Goal: Information Seeking & Learning: Learn about a topic

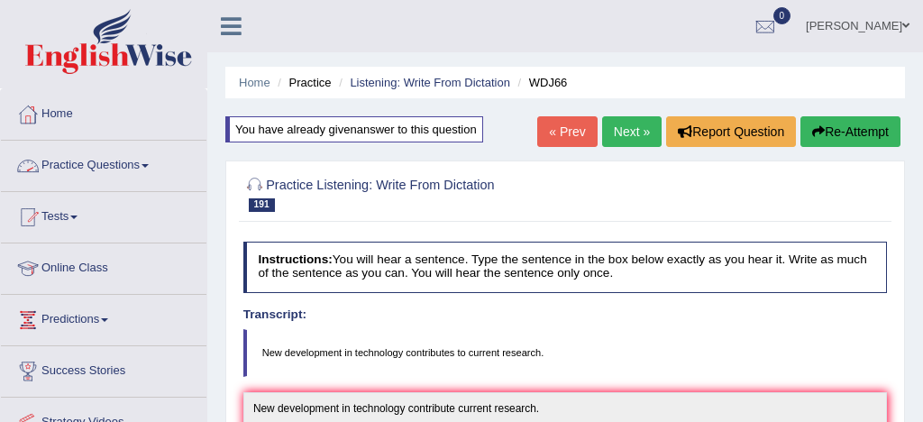
click at [121, 164] on link "Practice Questions" at bounding box center [103, 163] width 205 height 45
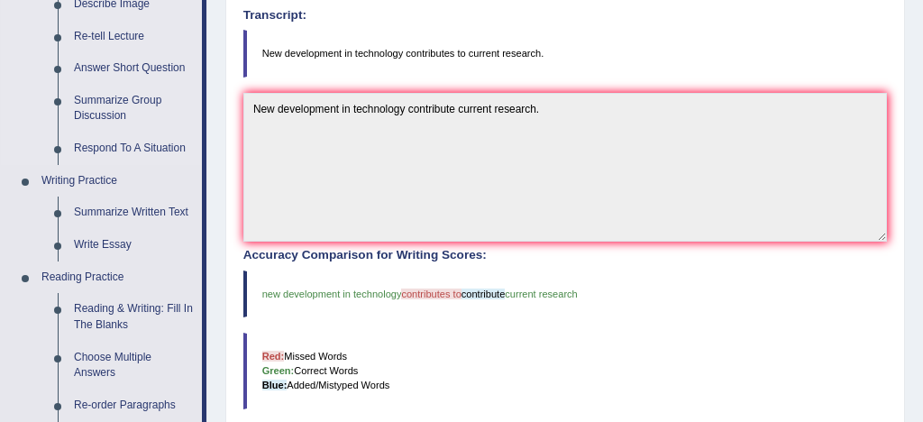
scroll to position [318, 0]
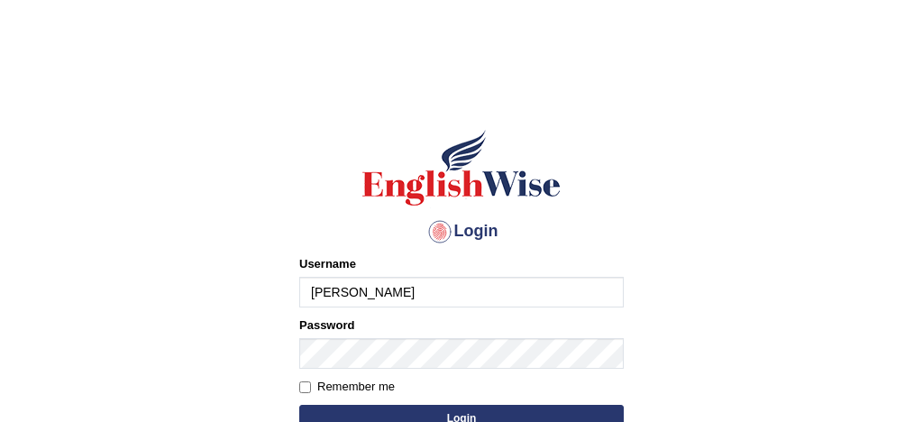
type input "sabitra"
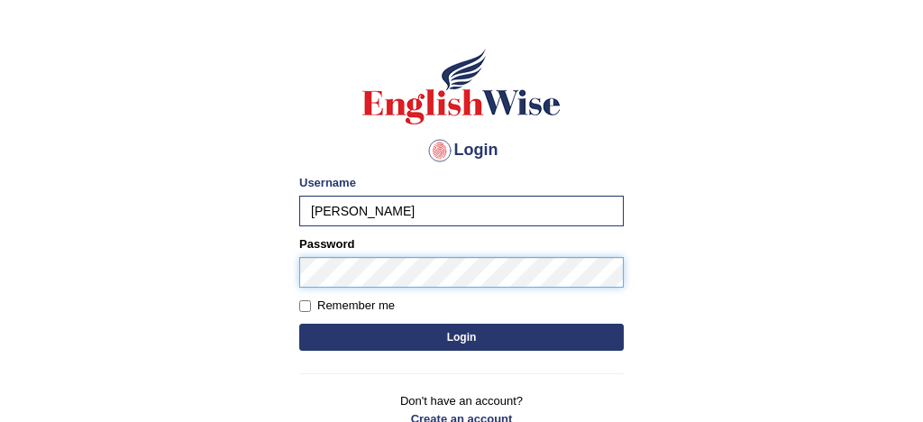
scroll to position [104, 0]
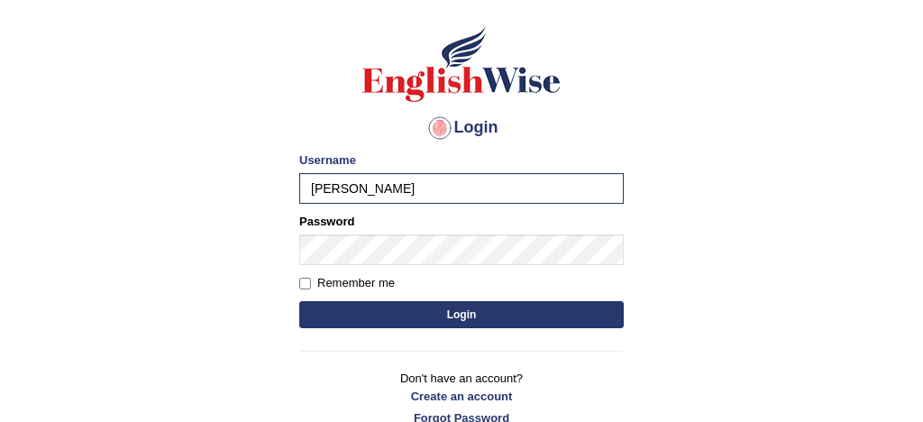
click at [457, 315] on button "Login" at bounding box center [461, 314] width 324 height 27
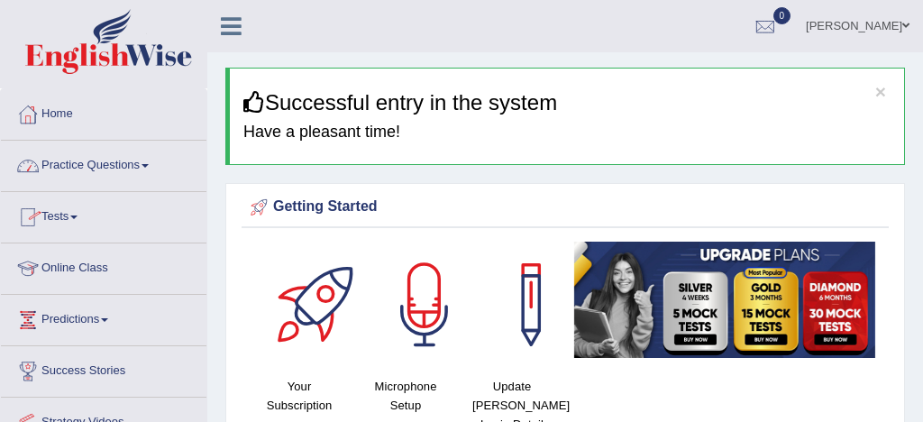
click at [72, 167] on link "Practice Questions" at bounding box center [103, 163] width 205 height 45
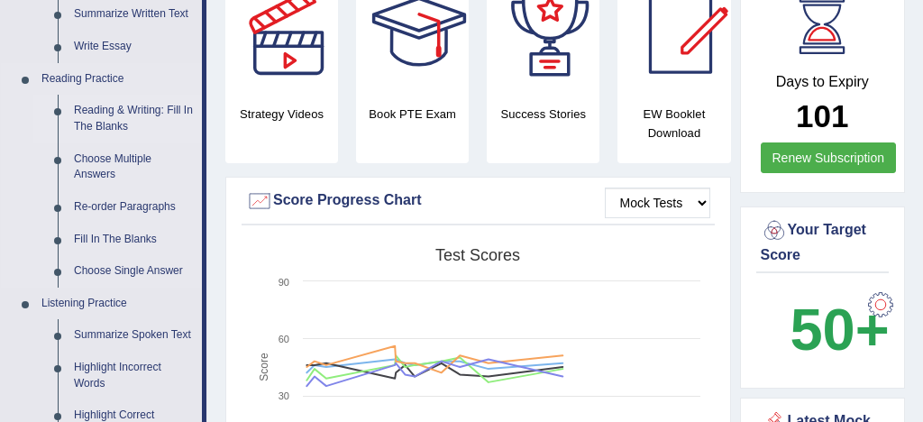
scroll to position [497, 0]
click at [153, 236] on link "Fill In The Blanks" at bounding box center [134, 239] width 136 height 32
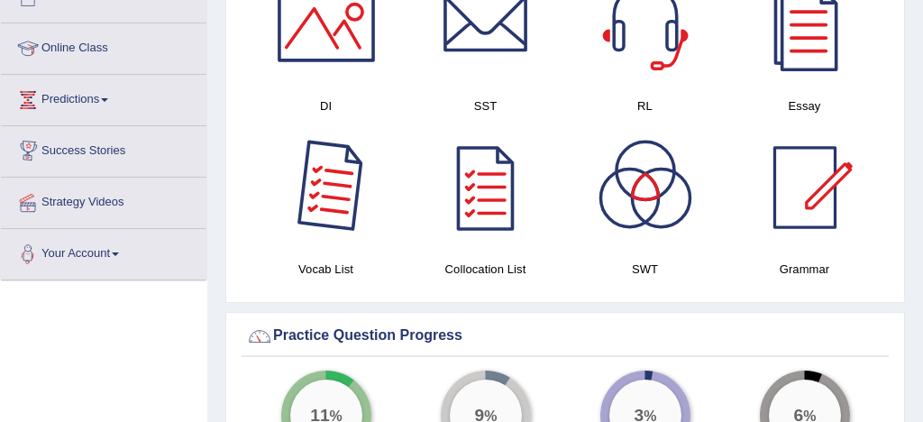
scroll to position [1191, 0]
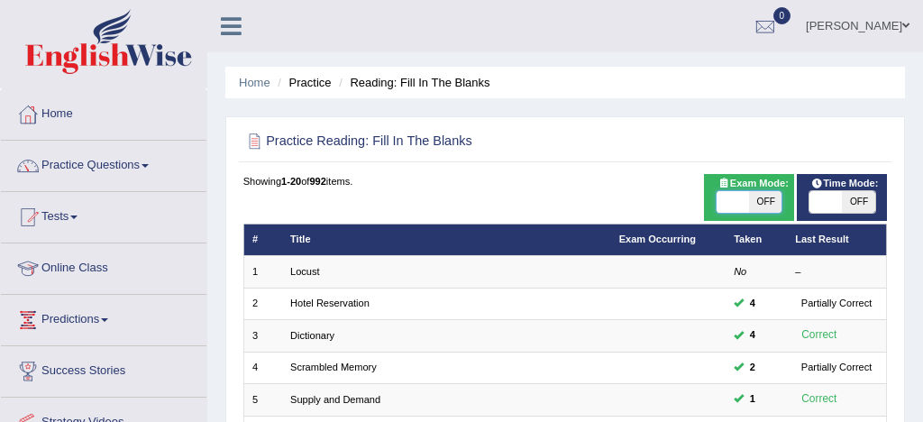
click at [735, 202] on span at bounding box center [732, 202] width 32 height 22
checkbox input "true"
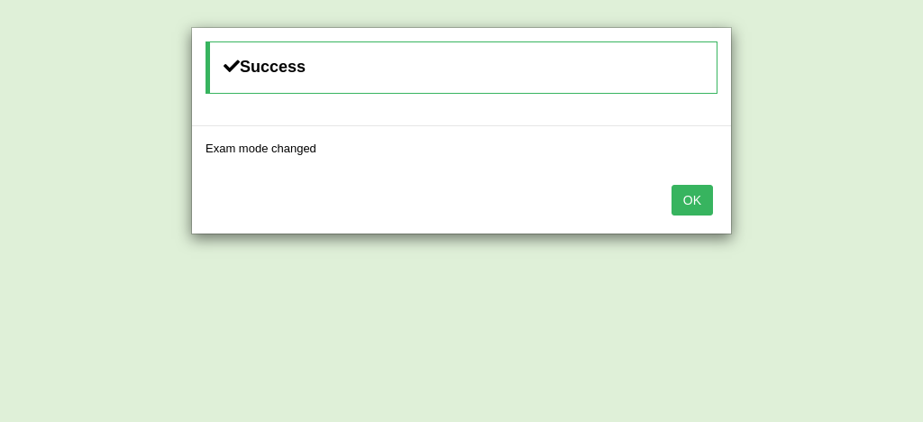
click at [705, 204] on button "OK" at bounding box center [691, 200] width 41 height 31
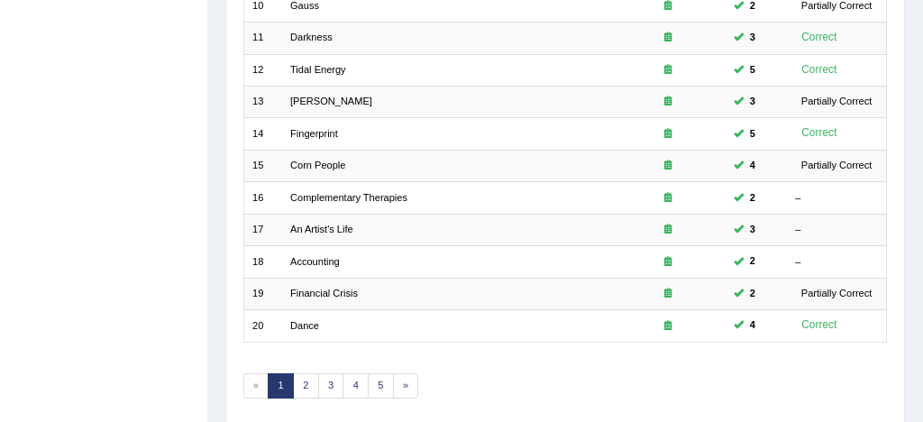
scroll to position [616, 0]
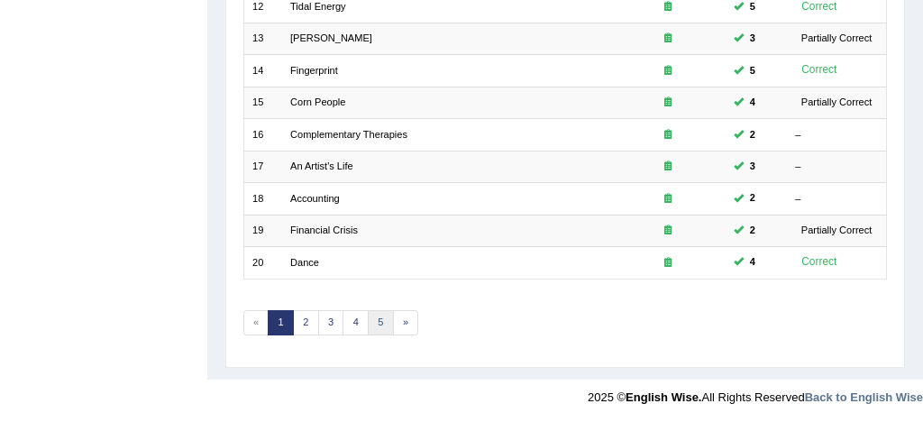
click at [380, 320] on link "5" at bounding box center [381, 322] width 26 height 25
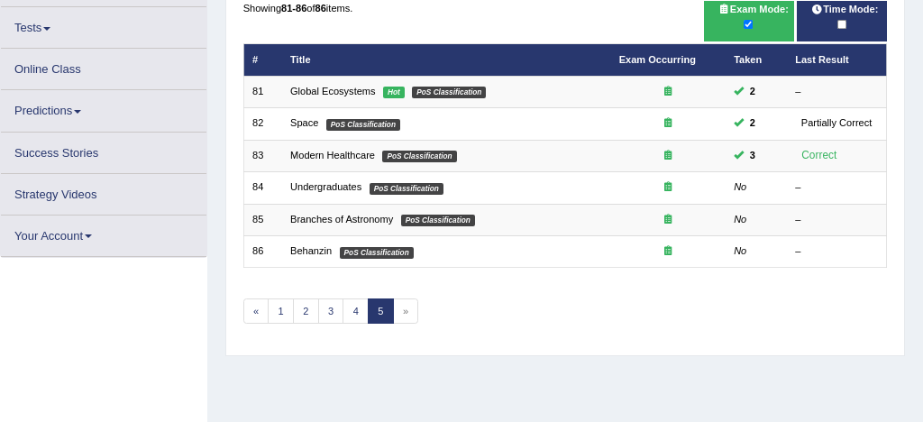
scroll to position [169, 0]
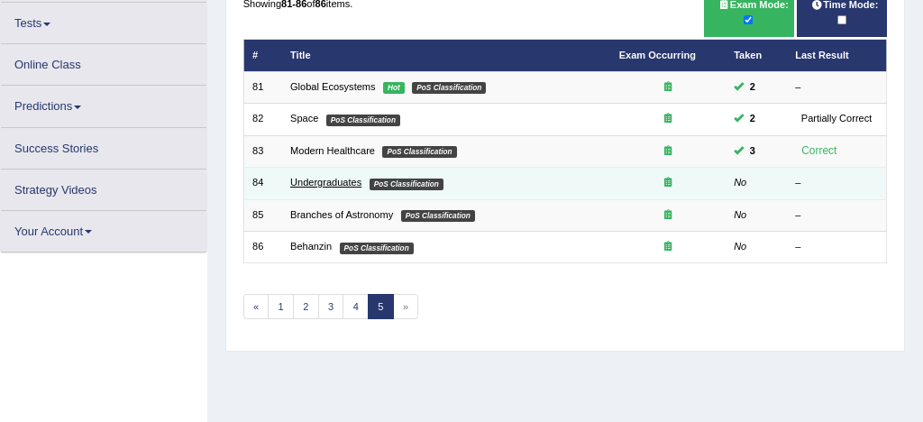
click at [330, 182] on link "Undergraduates" at bounding box center [325, 182] width 71 height 11
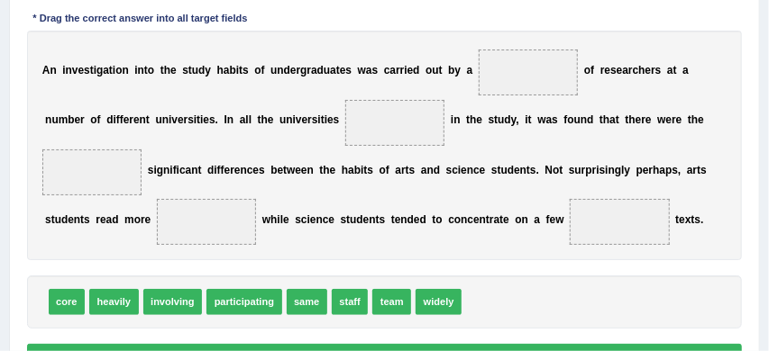
scroll to position [292, 0]
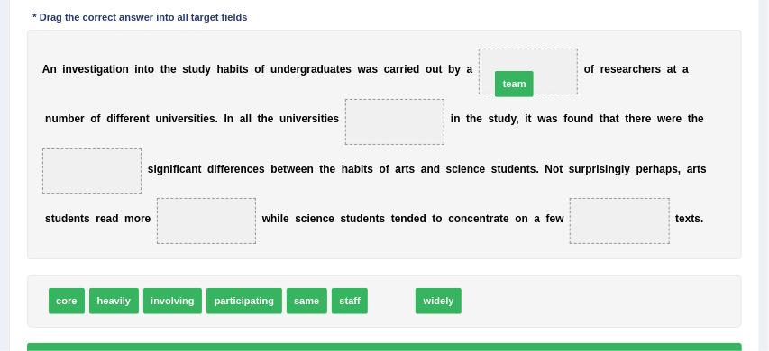
drag, startPoint x: 389, startPoint y: 305, endPoint x: 534, endPoint y: 49, distance: 294.9
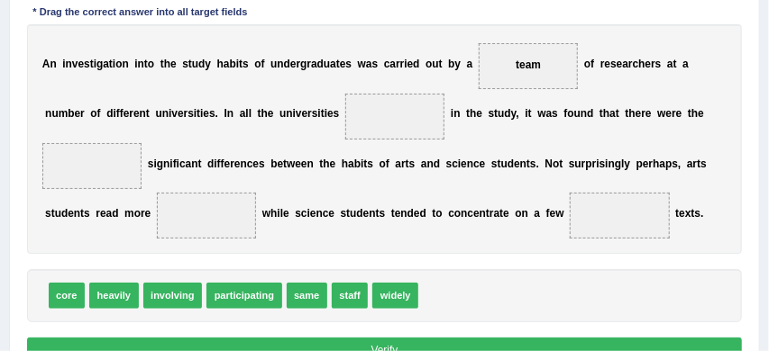
scroll to position [299, 0]
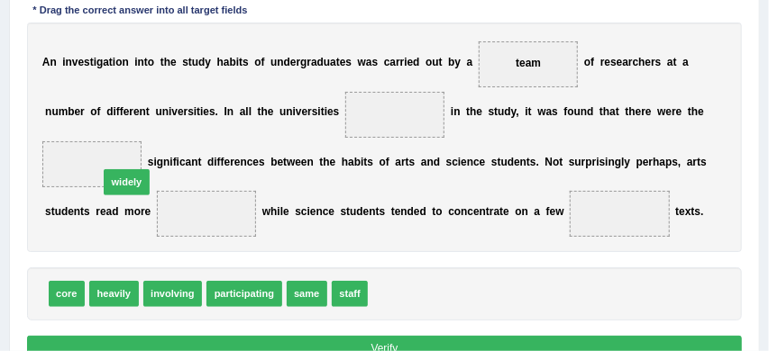
drag, startPoint x: 394, startPoint y: 296, endPoint x: 73, endPoint y: 162, distance: 347.7
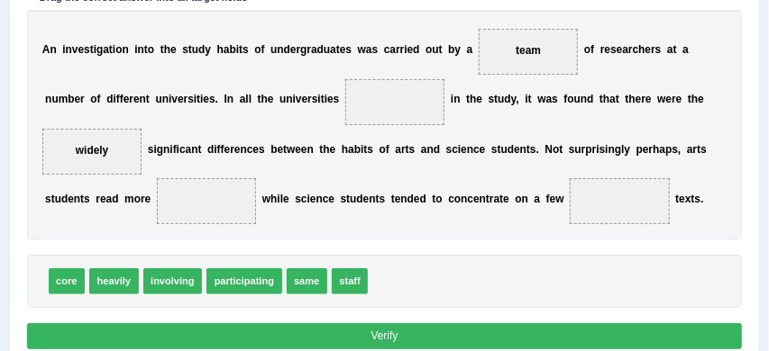
scroll to position [314, 0]
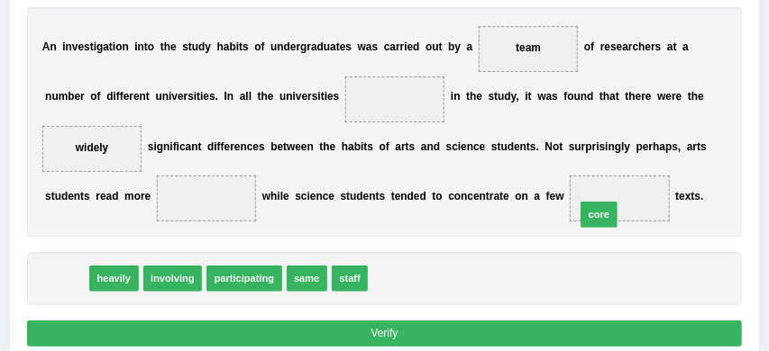
drag, startPoint x: 61, startPoint y: 279, endPoint x: 688, endPoint y: 204, distance: 631.6
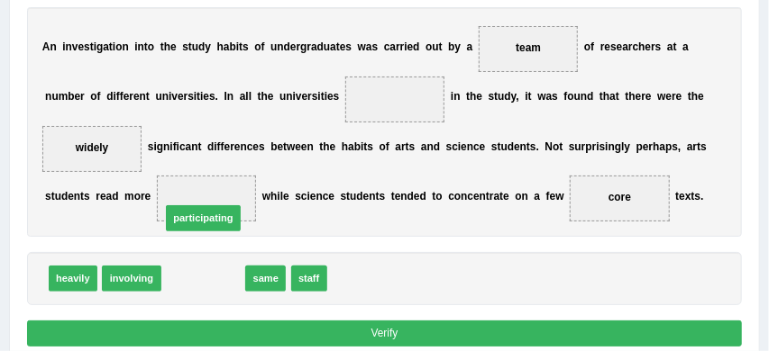
drag, startPoint x: 209, startPoint y: 279, endPoint x: 211, endPoint y: 196, distance: 83.8
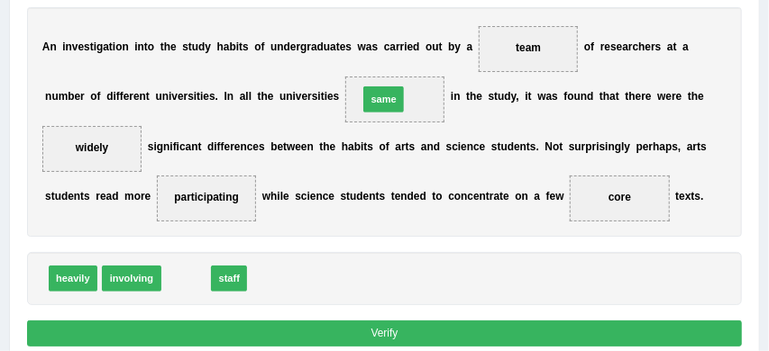
drag, startPoint x: 185, startPoint y: 278, endPoint x: 419, endPoint y: 66, distance: 315.8
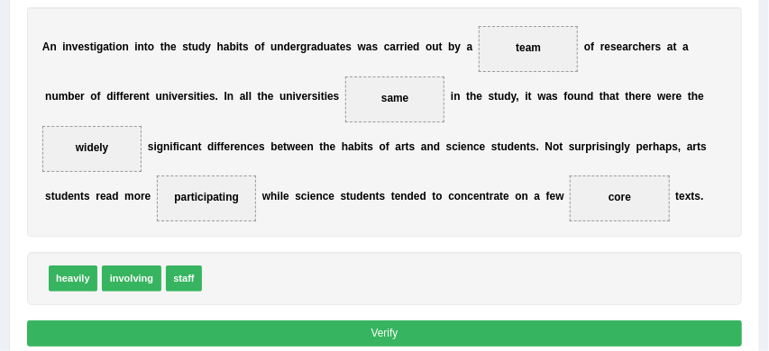
click at [473, 328] on button "Verify" at bounding box center [384, 334] width 715 height 26
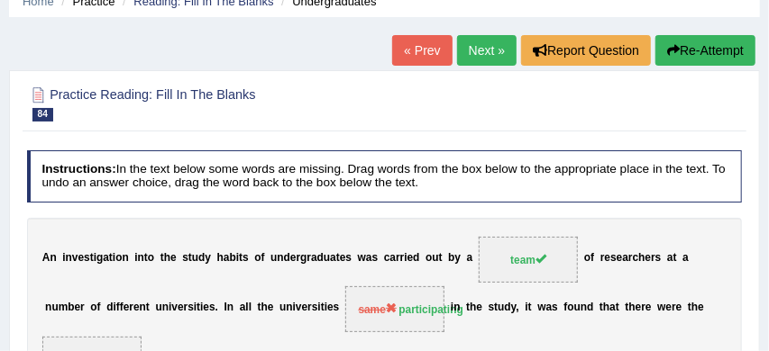
scroll to position [79, 0]
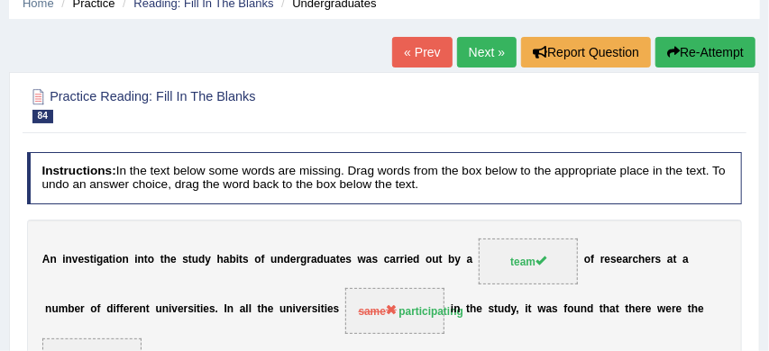
click at [705, 50] on button "Re-Attempt" at bounding box center [705, 52] width 100 height 31
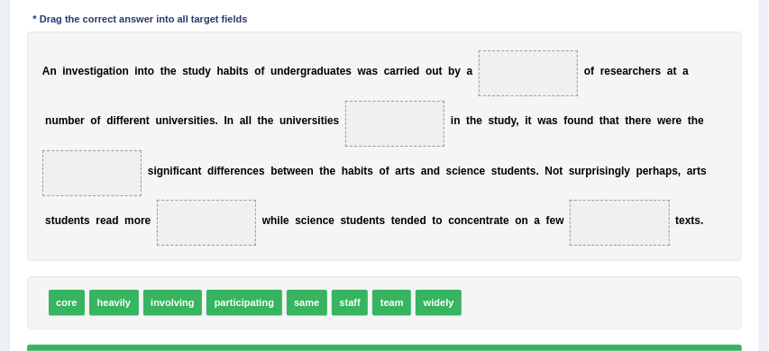
scroll to position [348, 0]
drag, startPoint x: 60, startPoint y: 305, endPoint x: 690, endPoint y: 221, distance: 635.3
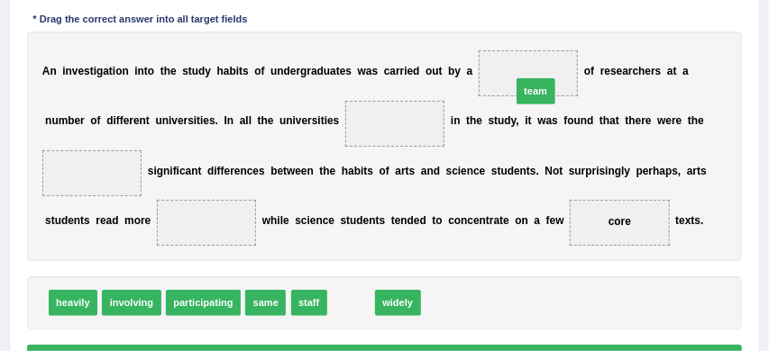
drag, startPoint x: 350, startPoint y: 305, endPoint x: 574, endPoint y: 45, distance: 343.1
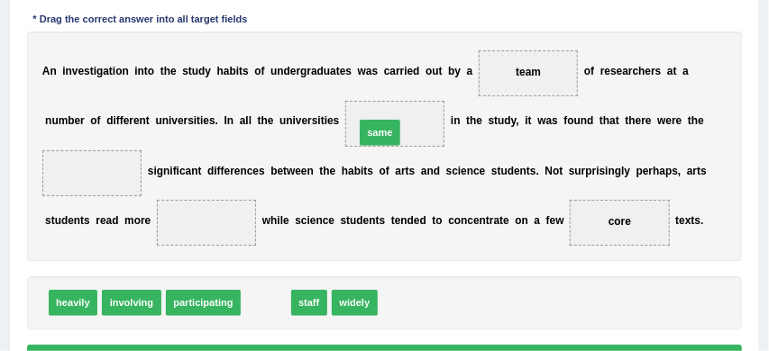
drag, startPoint x: 262, startPoint y: 301, endPoint x: 397, endPoint y: 100, distance: 242.1
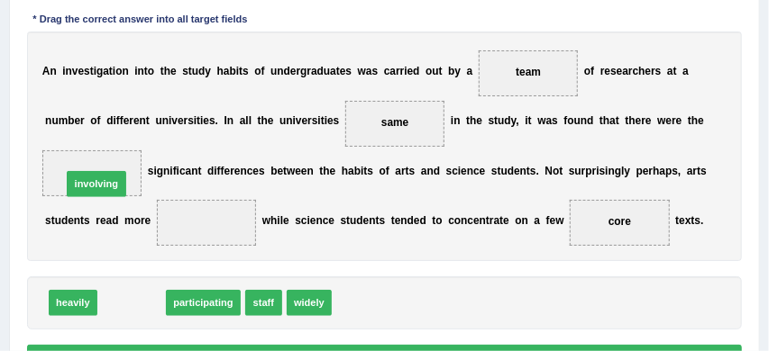
drag, startPoint x: 140, startPoint y: 304, endPoint x: 98, endPoint y: 163, distance: 146.5
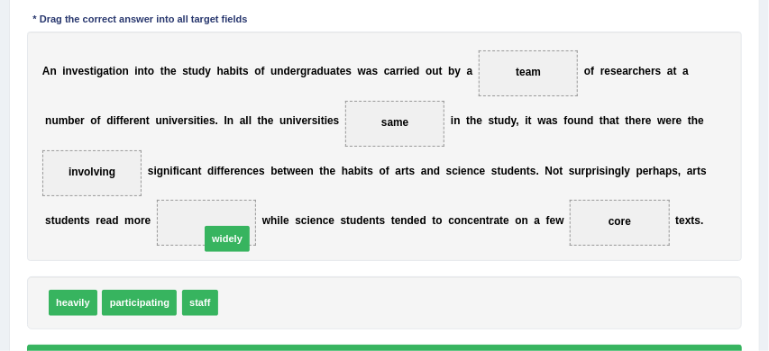
drag, startPoint x: 249, startPoint y: 301, endPoint x: 226, endPoint y: 222, distance: 82.4
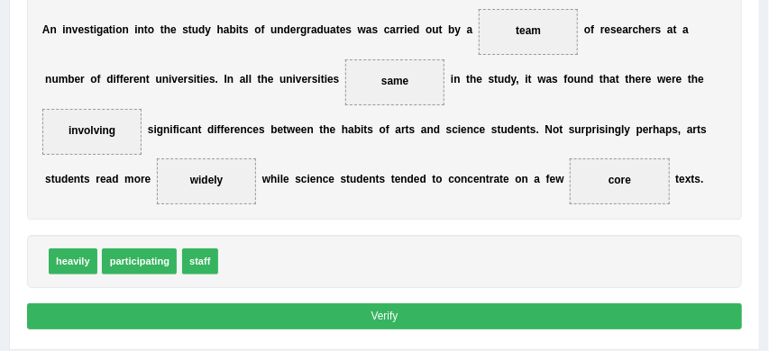
scroll to position [396, 0]
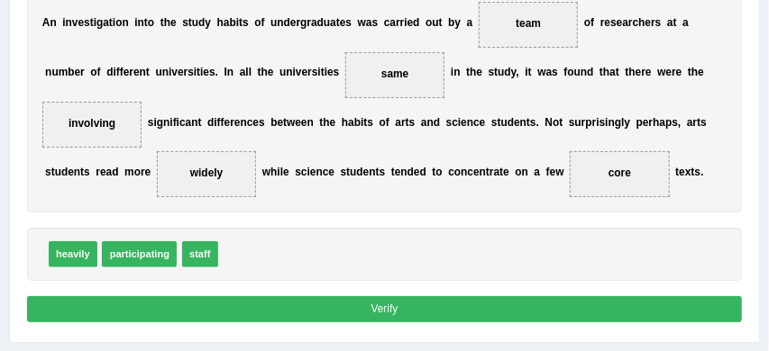
click at [403, 305] on button "Verify" at bounding box center [384, 309] width 715 height 26
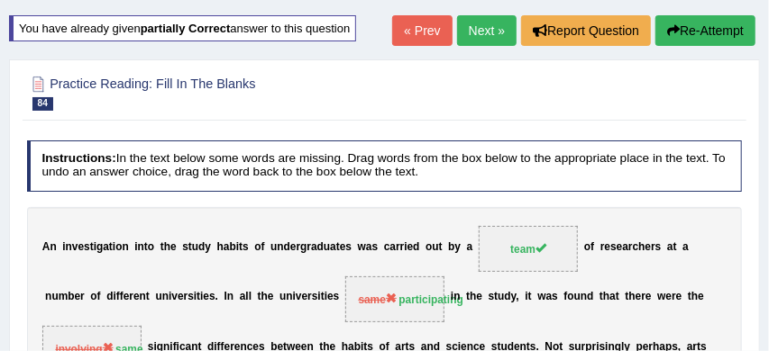
scroll to position [100, 0]
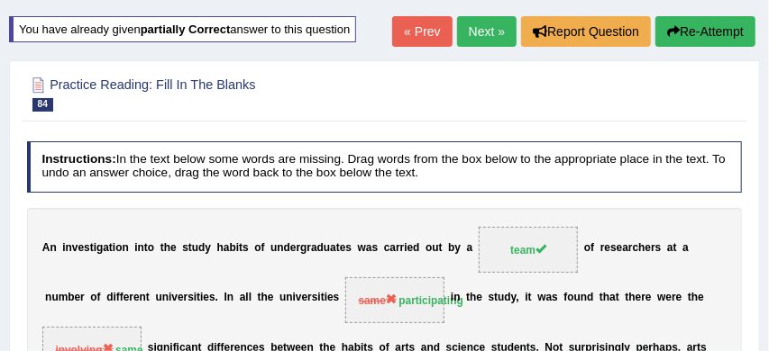
click at [475, 29] on link "Next »" at bounding box center [486, 31] width 59 height 31
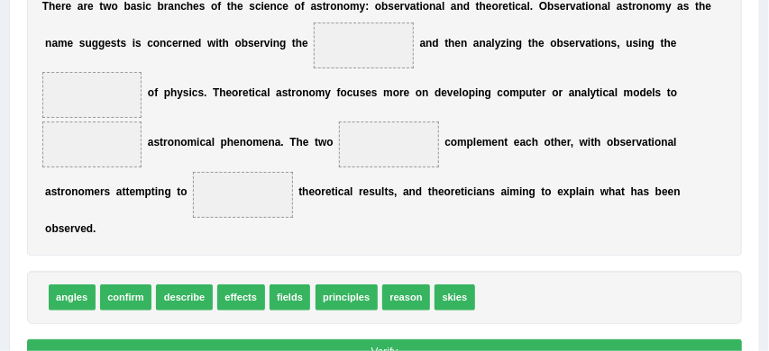
scroll to position [342, 0]
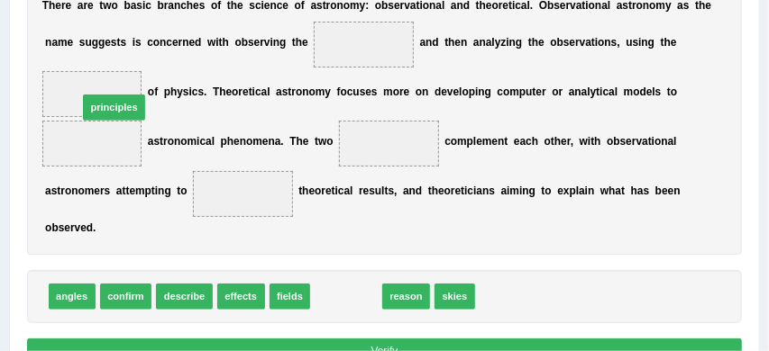
drag, startPoint x: 360, startPoint y: 296, endPoint x: 68, endPoint y: 54, distance: 378.8
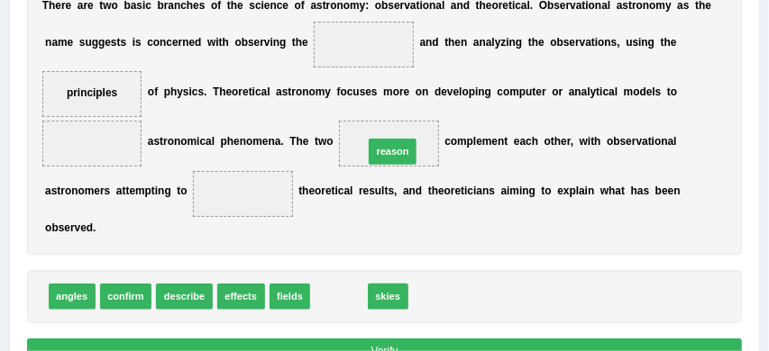
drag, startPoint x: 339, startPoint y: 298, endPoint x: 403, endPoint y: 128, distance: 181.9
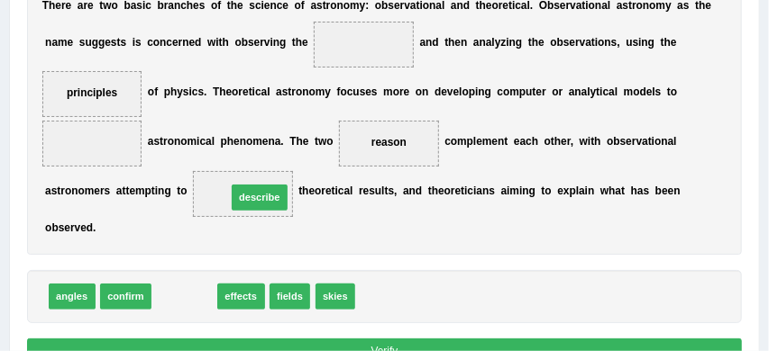
drag, startPoint x: 196, startPoint y: 296, endPoint x: 284, endPoint y: 179, distance: 146.0
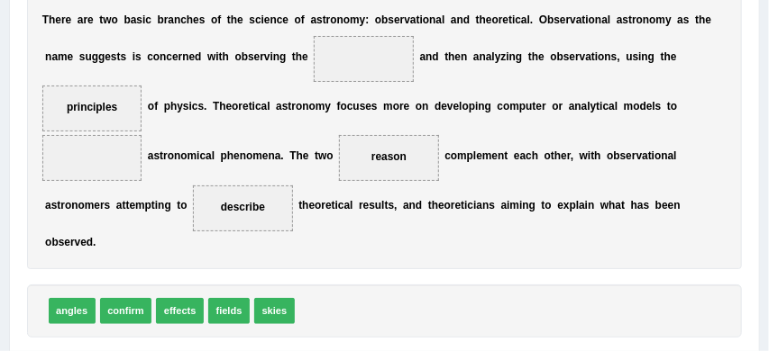
scroll to position [329, 0]
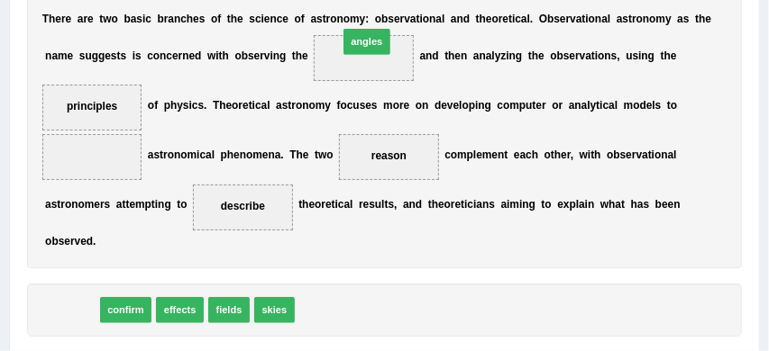
drag, startPoint x: 67, startPoint y: 306, endPoint x: 417, endPoint y: -11, distance: 472.7
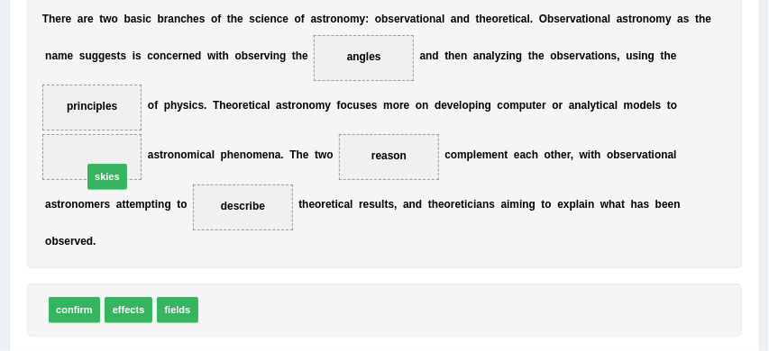
drag, startPoint x: 222, startPoint y: 313, endPoint x: 86, endPoint y: 156, distance: 207.6
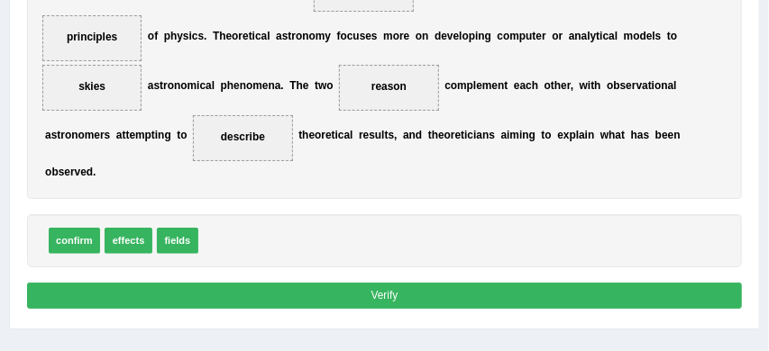
click at [407, 296] on button "Verify" at bounding box center [384, 296] width 715 height 26
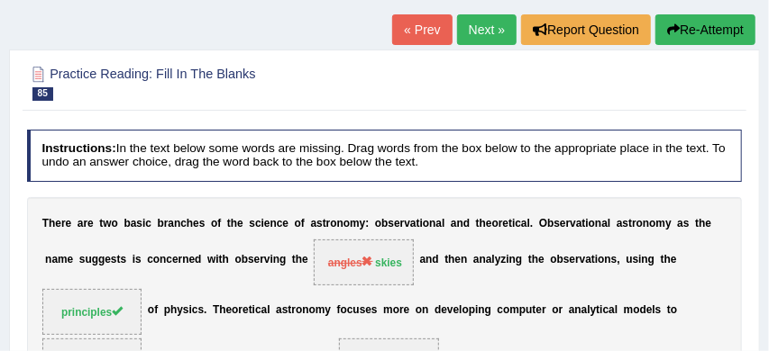
scroll to position [88, 0]
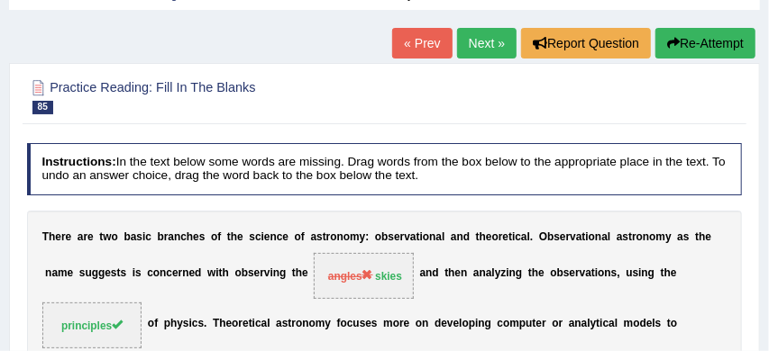
click at [707, 41] on button "Re-Attempt" at bounding box center [705, 43] width 100 height 31
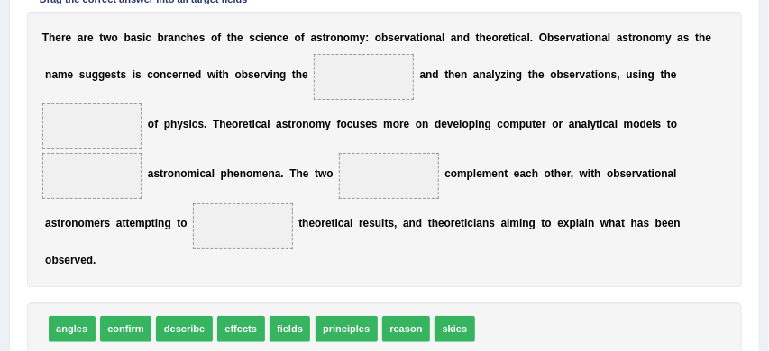
scroll to position [371, 0]
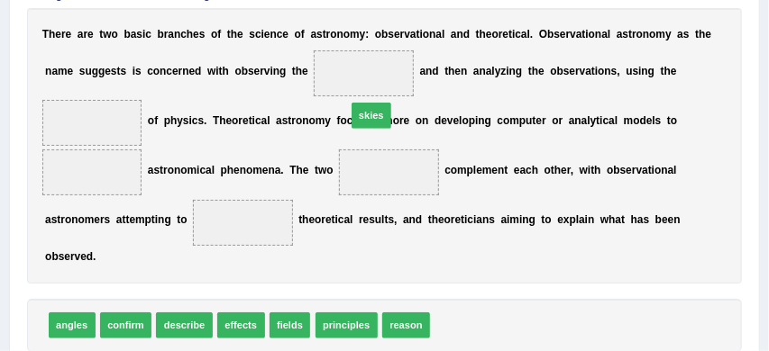
drag, startPoint x: 454, startPoint y: 325, endPoint x: 351, endPoint y: 57, distance: 287.5
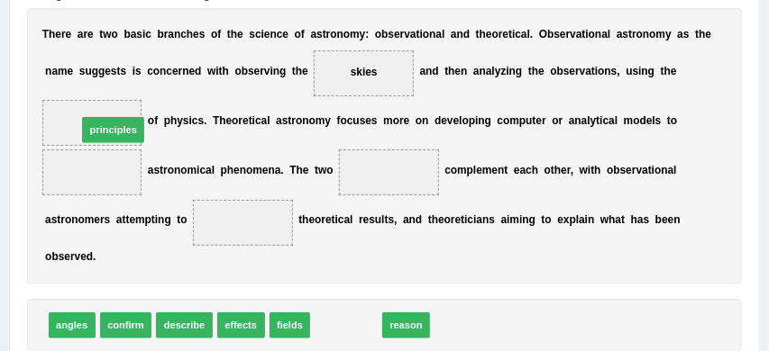
drag, startPoint x: 345, startPoint y: 325, endPoint x: 70, endPoint y: 96, distance: 358.2
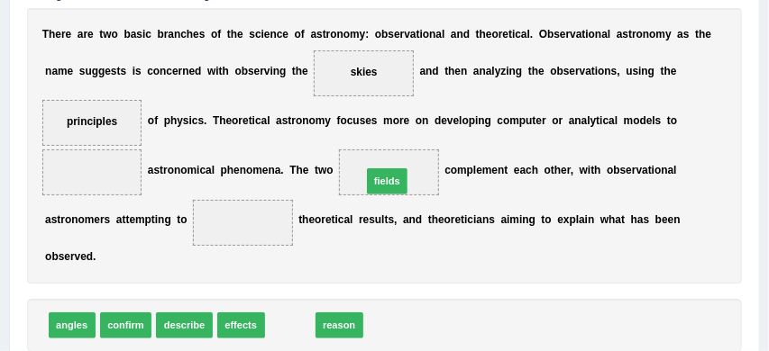
drag, startPoint x: 289, startPoint y: 326, endPoint x: 405, endPoint y: 155, distance: 206.9
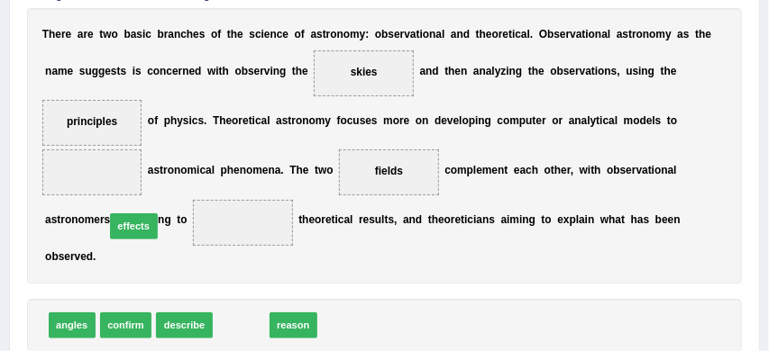
drag, startPoint x: 242, startPoint y: 324, endPoint x: 208, endPoint y: 302, distance: 41.0
drag, startPoint x: 246, startPoint y: 327, endPoint x: 193, endPoint y: 291, distance: 64.2
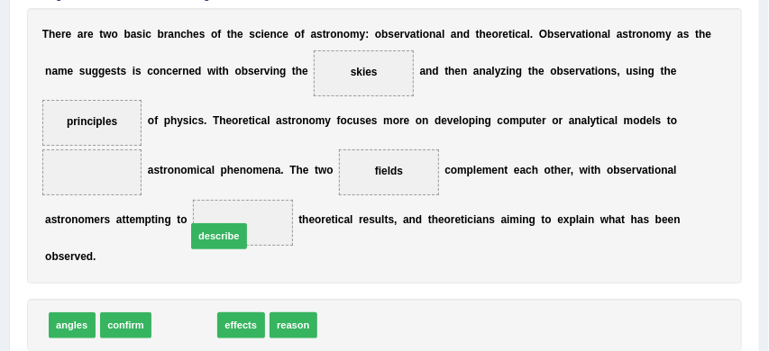
drag, startPoint x: 195, startPoint y: 329, endPoint x: 235, endPoint y: 225, distance: 111.3
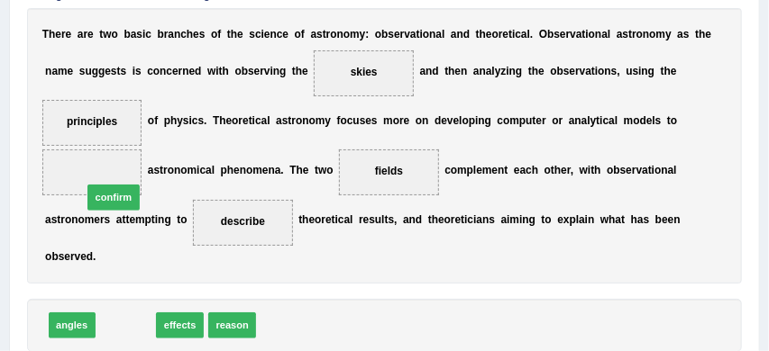
drag, startPoint x: 128, startPoint y: 323, endPoint x: 106, endPoint y: 165, distance: 160.0
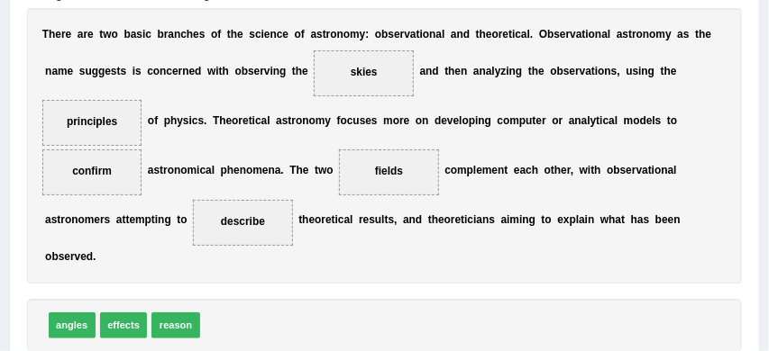
scroll to position [409, 0]
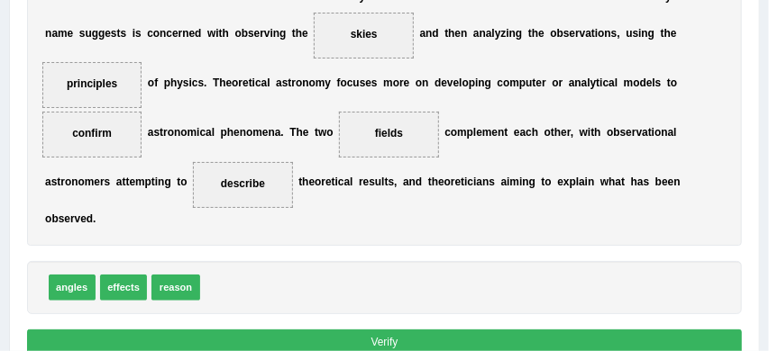
click at [445, 335] on button "Verify" at bounding box center [384, 343] width 715 height 26
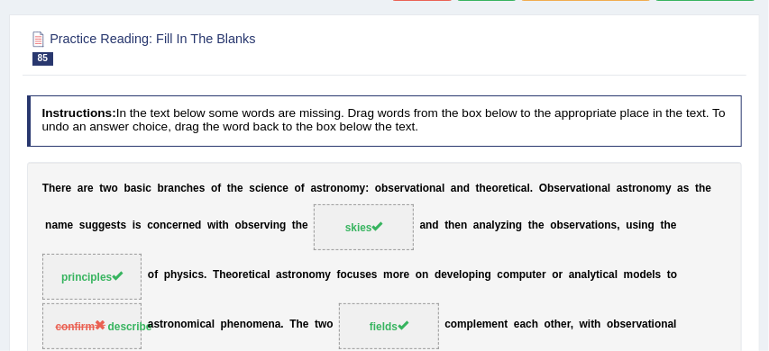
scroll to position [85, 0]
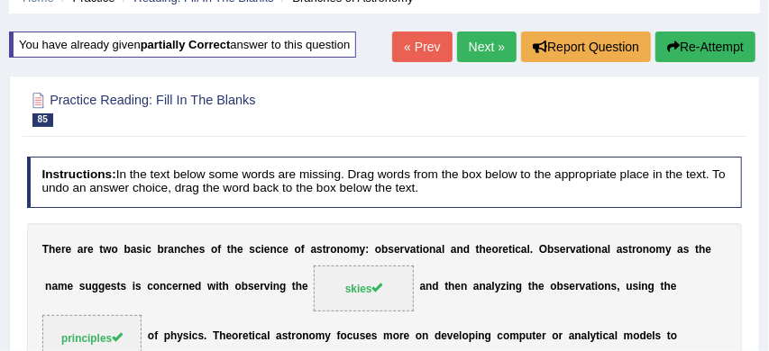
click at [723, 35] on button "Re-Attempt" at bounding box center [705, 47] width 100 height 31
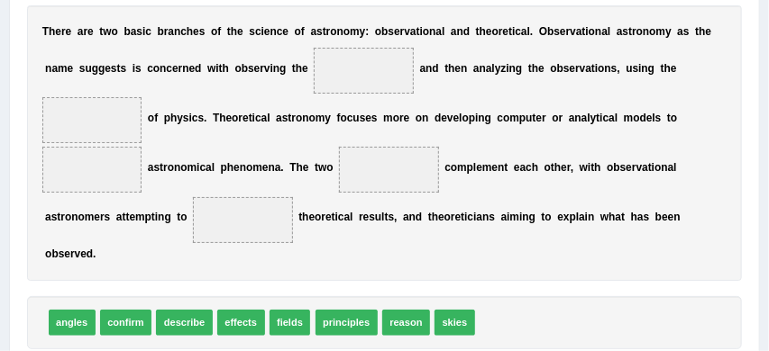
scroll to position [386, 0]
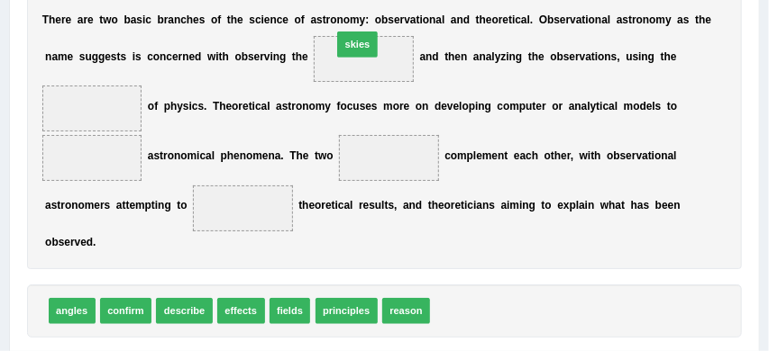
drag, startPoint x: 459, startPoint y: 314, endPoint x: 340, endPoint y: 1, distance: 335.3
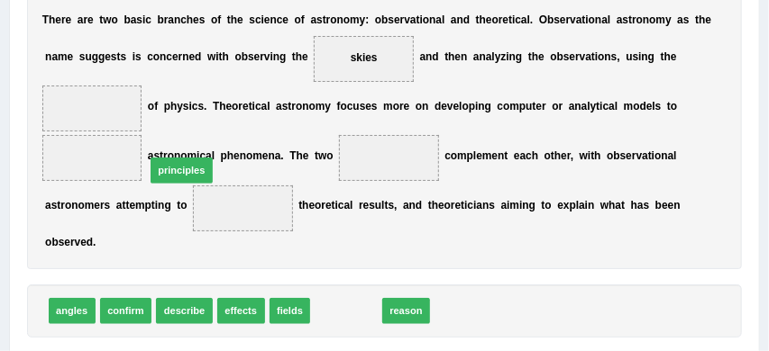
drag, startPoint x: 345, startPoint y: 310, endPoint x: 96, endPoint y: 99, distance: 326.0
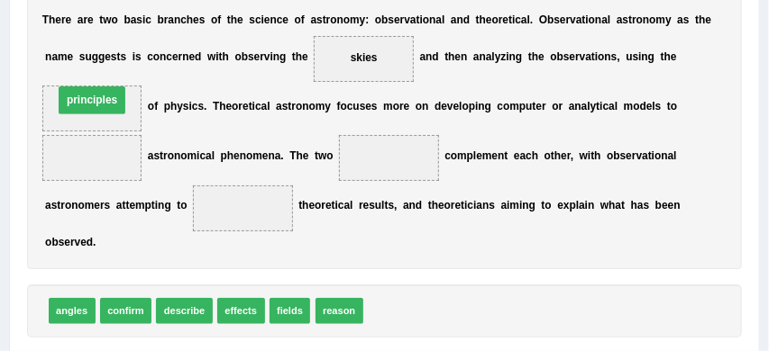
drag, startPoint x: 86, startPoint y: 162, endPoint x: 86, endPoint y: 93, distance: 69.4
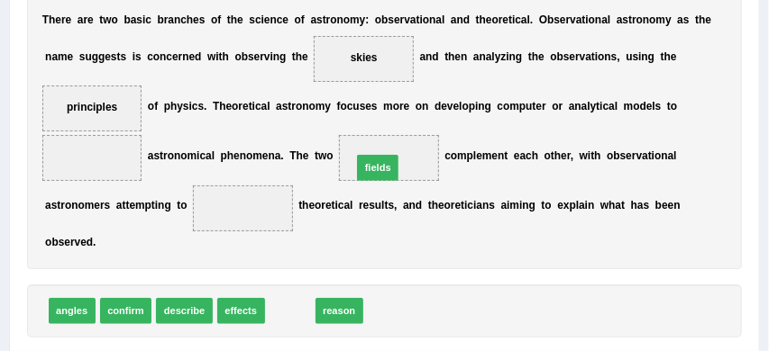
drag, startPoint x: 288, startPoint y: 313, endPoint x: 393, endPoint y: 143, distance: 199.0
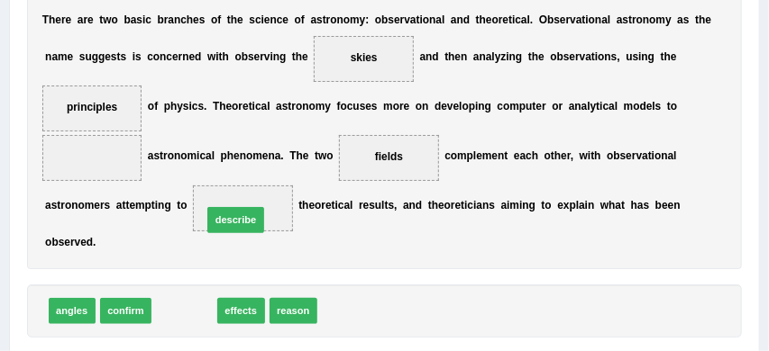
drag, startPoint x: 180, startPoint y: 314, endPoint x: 241, endPoint y: 206, distance: 124.3
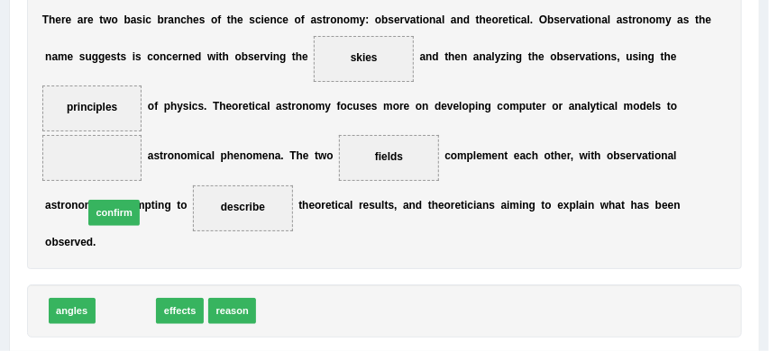
drag, startPoint x: 130, startPoint y: 311, endPoint x: 113, endPoint y: 168, distance: 143.4
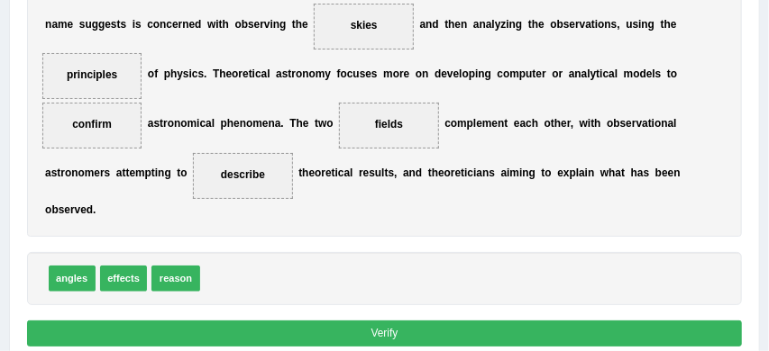
scroll to position [438, 0]
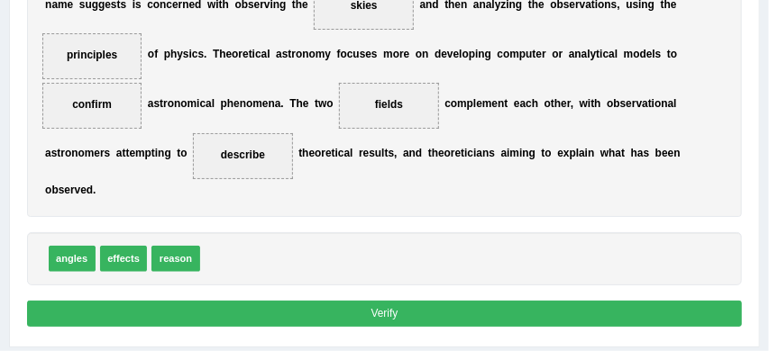
click at [364, 311] on button "Verify" at bounding box center [384, 314] width 715 height 26
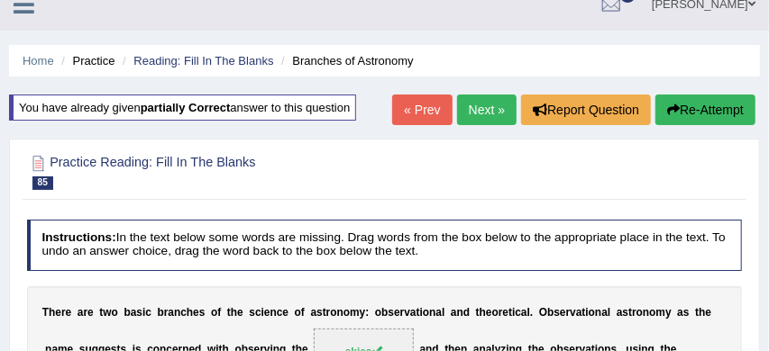
scroll to position [0, 0]
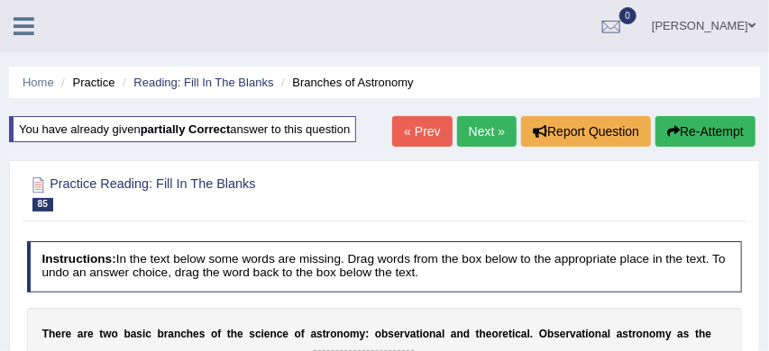
click at [717, 132] on button "Re-Attempt" at bounding box center [705, 131] width 100 height 31
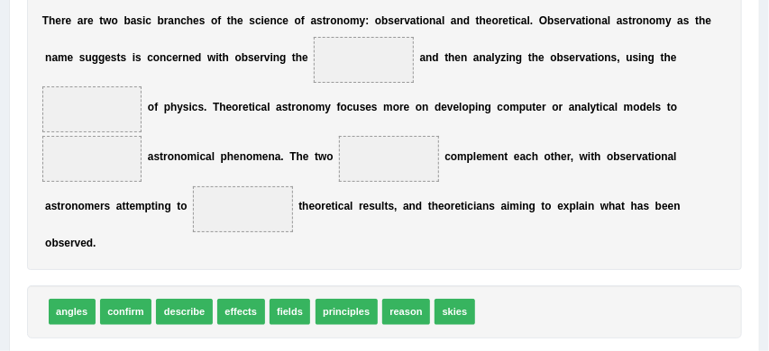
scroll to position [389, 0]
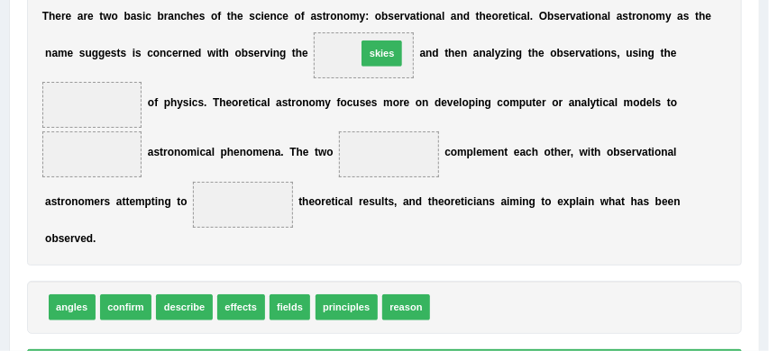
drag, startPoint x: 457, startPoint y: 307, endPoint x: 370, endPoint y: 8, distance: 311.4
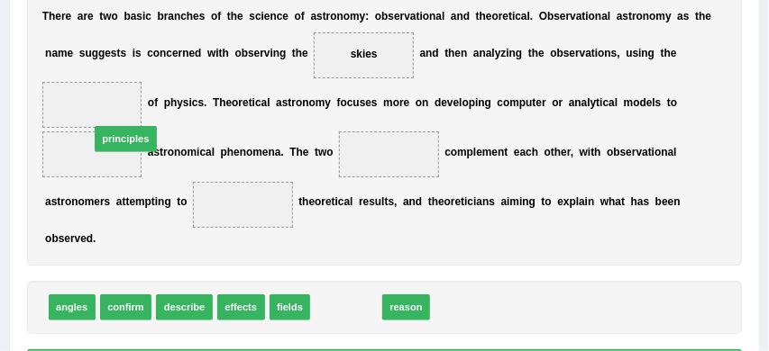
drag, startPoint x: 342, startPoint y: 308, endPoint x: 70, endPoint y: 97, distance: 344.2
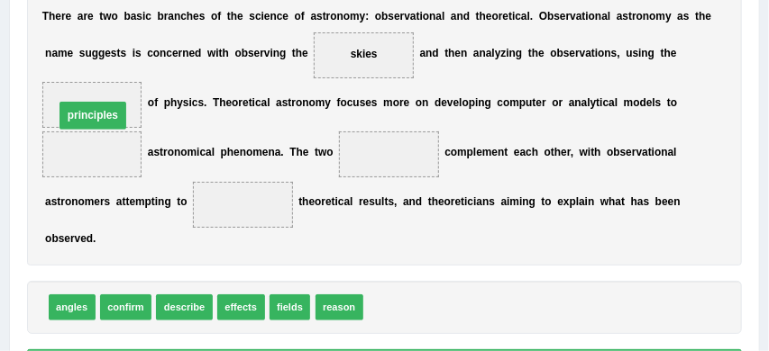
drag, startPoint x: 102, startPoint y: 159, endPoint x: 105, endPoint y: 96, distance: 63.2
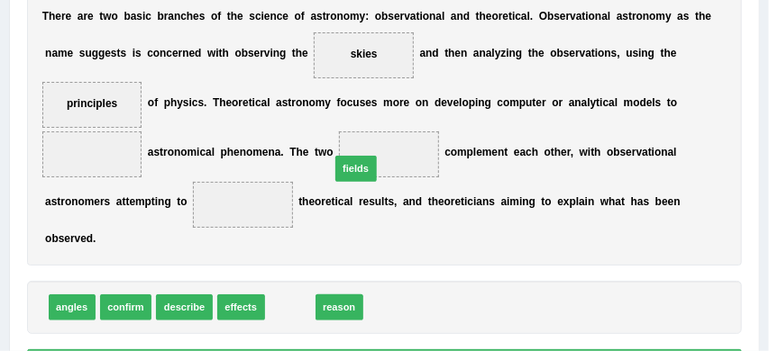
drag, startPoint x: 289, startPoint y: 304, endPoint x: 382, endPoint y: 132, distance: 195.5
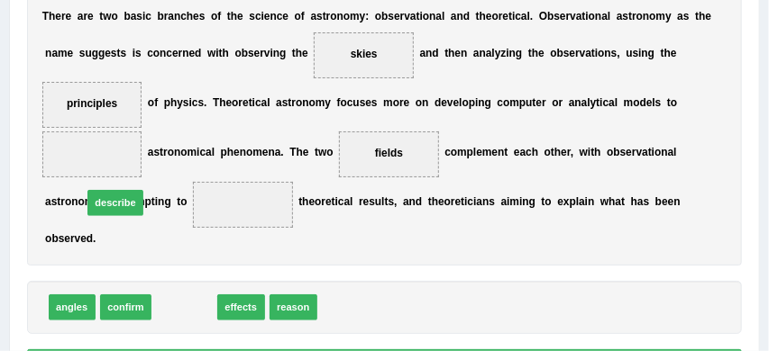
drag, startPoint x: 184, startPoint y: 307, endPoint x: 86, endPoint y: 150, distance: 185.3
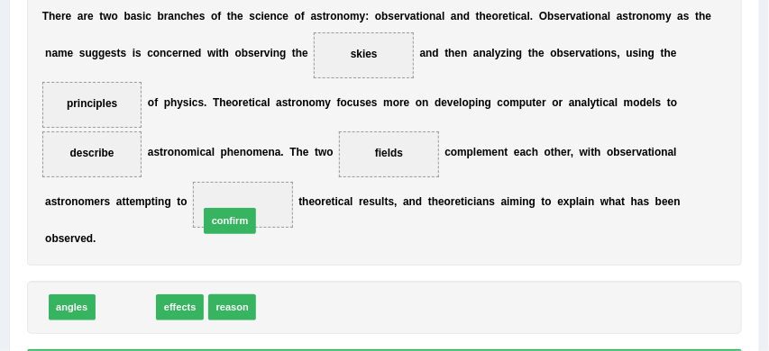
drag, startPoint x: 119, startPoint y: 311, endPoint x: 251, endPoint y: 200, distance: 172.7
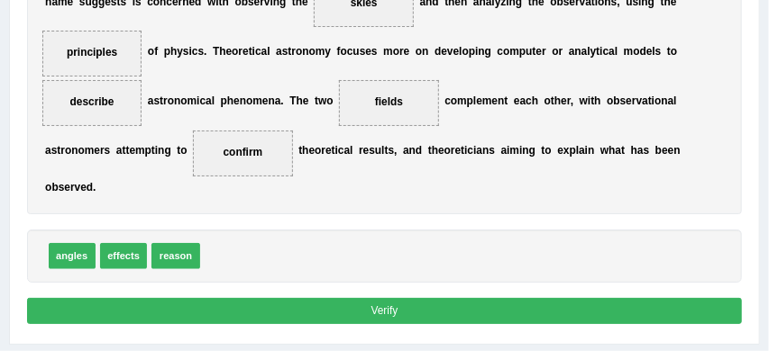
scroll to position [442, 0]
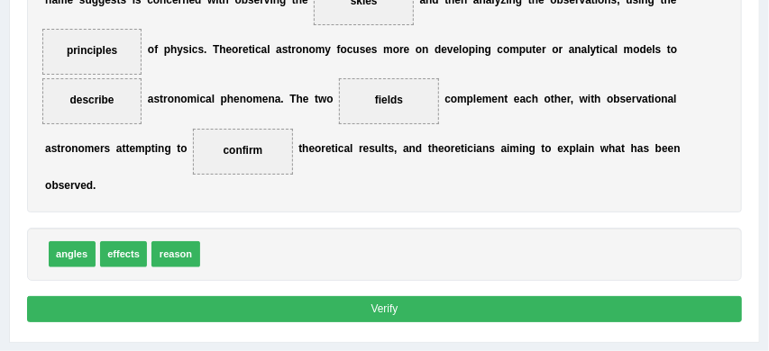
click at [402, 308] on button "Verify" at bounding box center [384, 309] width 715 height 26
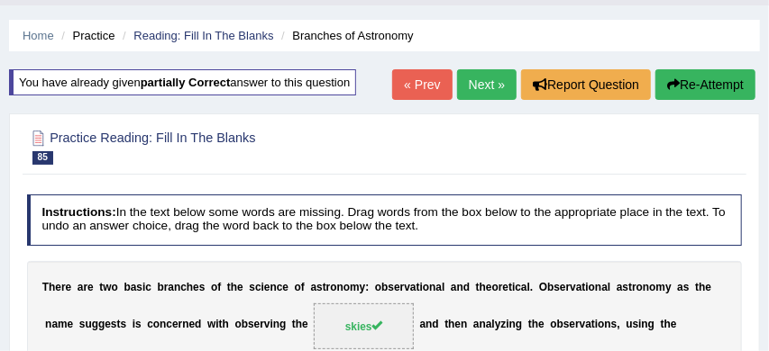
scroll to position [21, 0]
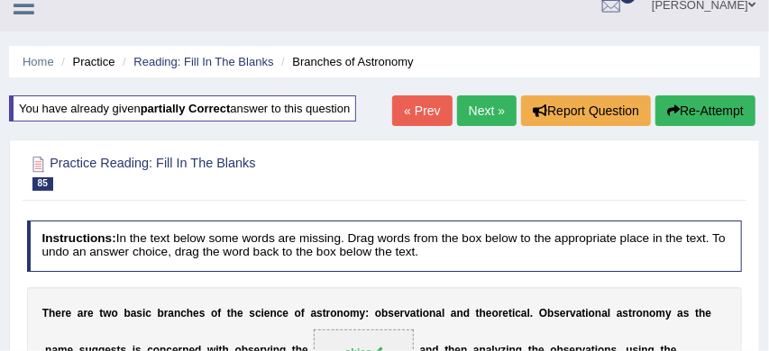
click at [482, 109] on link "Next »" at bounding box center [486, 111] width 59 height 31
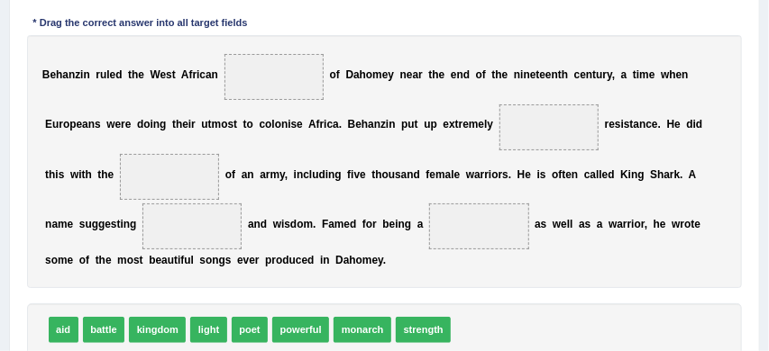
scroll to position [289, 0]
